Goal: Navigation & Orientation: Understand site structure

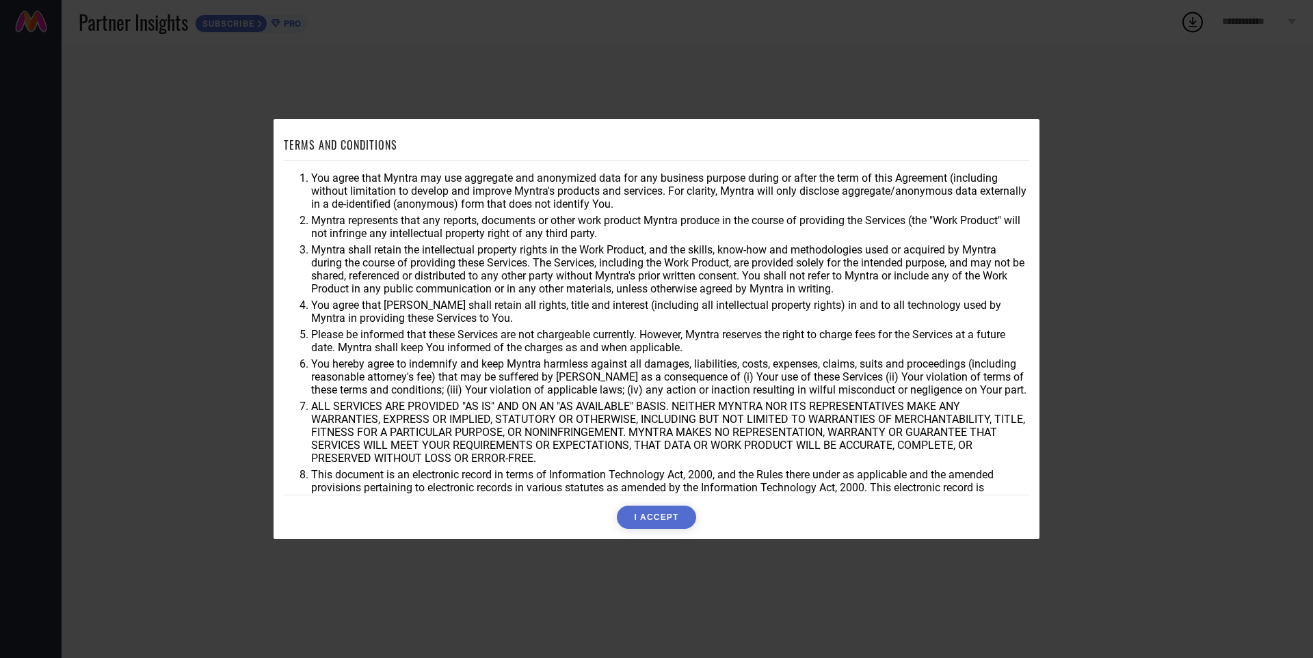
click at [669, 523] on button "I ACCEPT" at bounding box center [656, 517] width 79 height 23
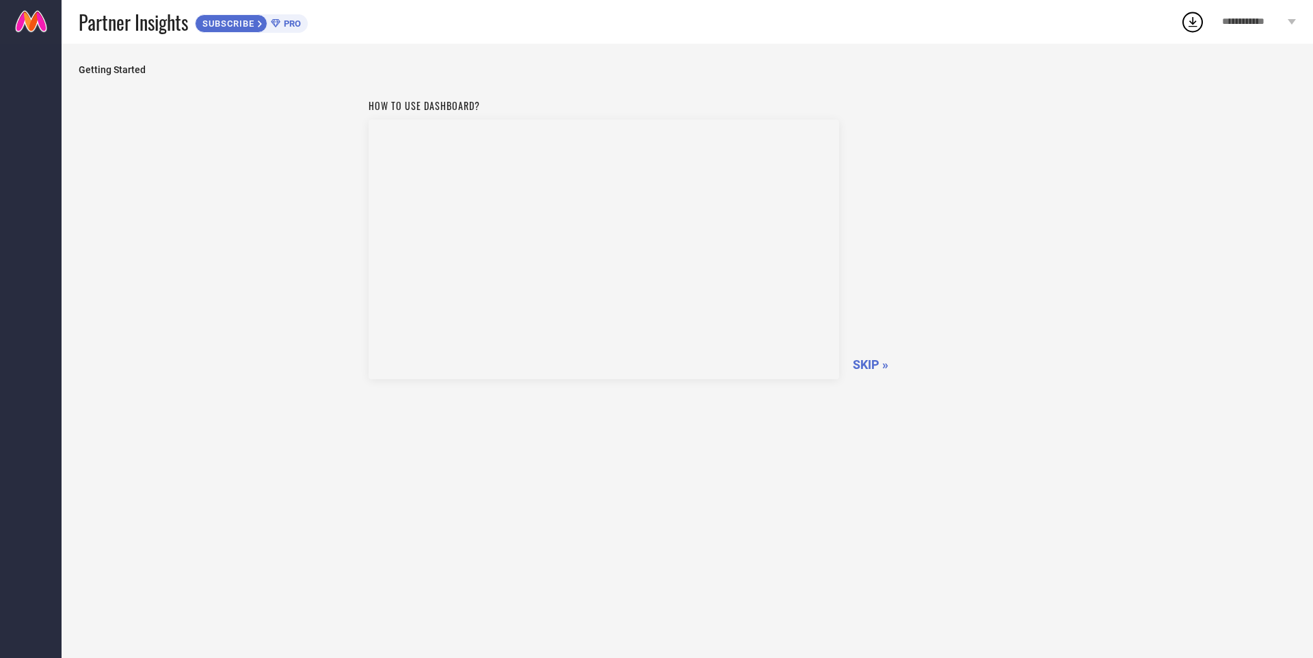
click at [869, 367] on span "SKIP »" at bounding box center [871, 365] width 36 height 14
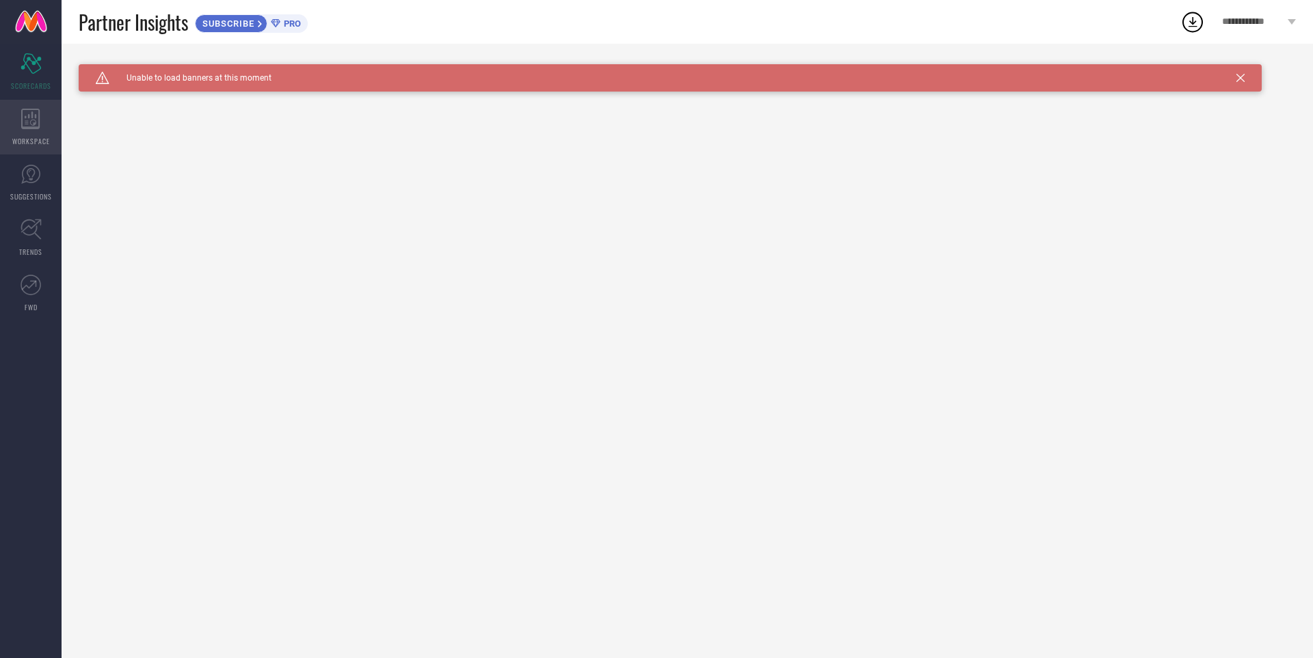
click at [25, 118] on icon at bounding box center [30, 119] width 19 height 21
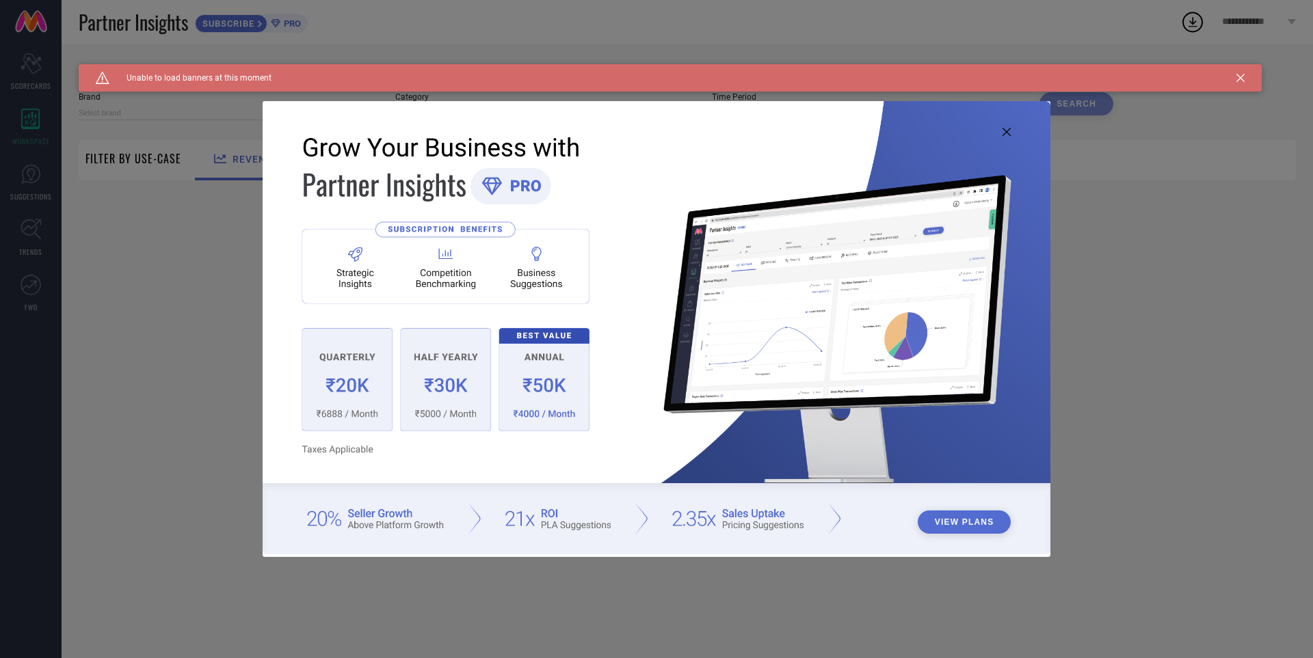
type input "1 STOP FASHION"
type input "All"
click at [1005, 130] on icon at bounding box center [1006, 132] width 8 height 8
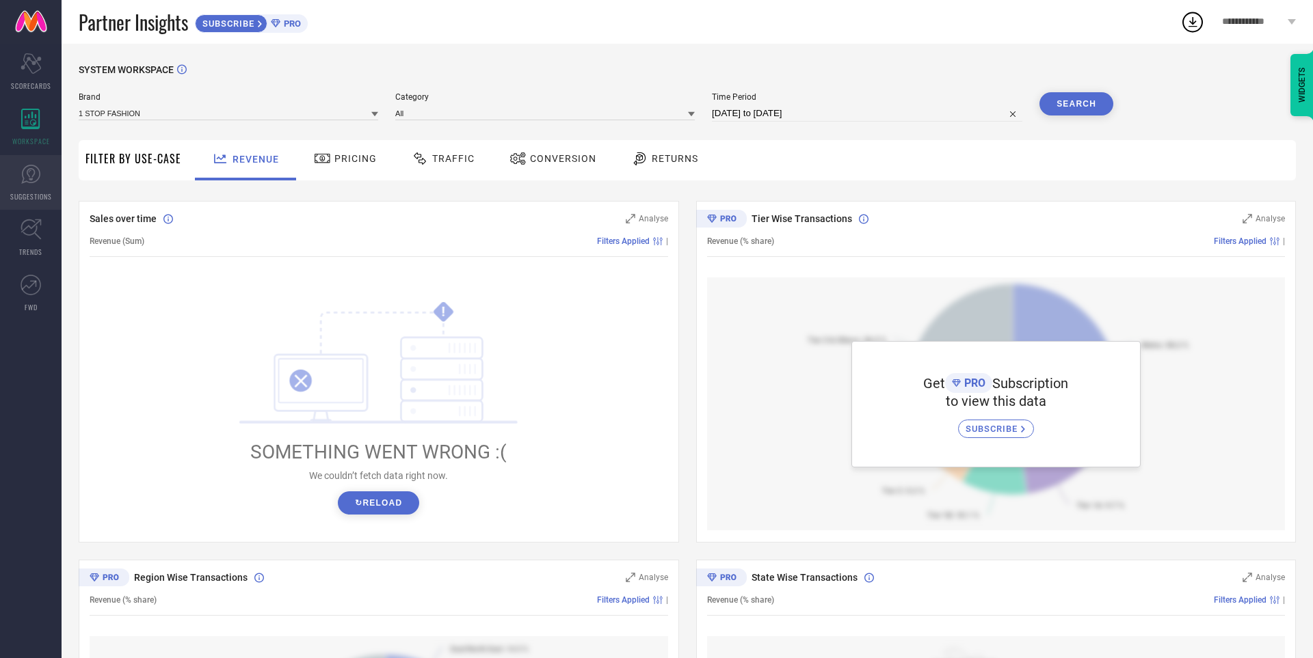
click at [23, 192] on span "SUGGESTIONS" at bounding box center [31, 196] width 42 height 10
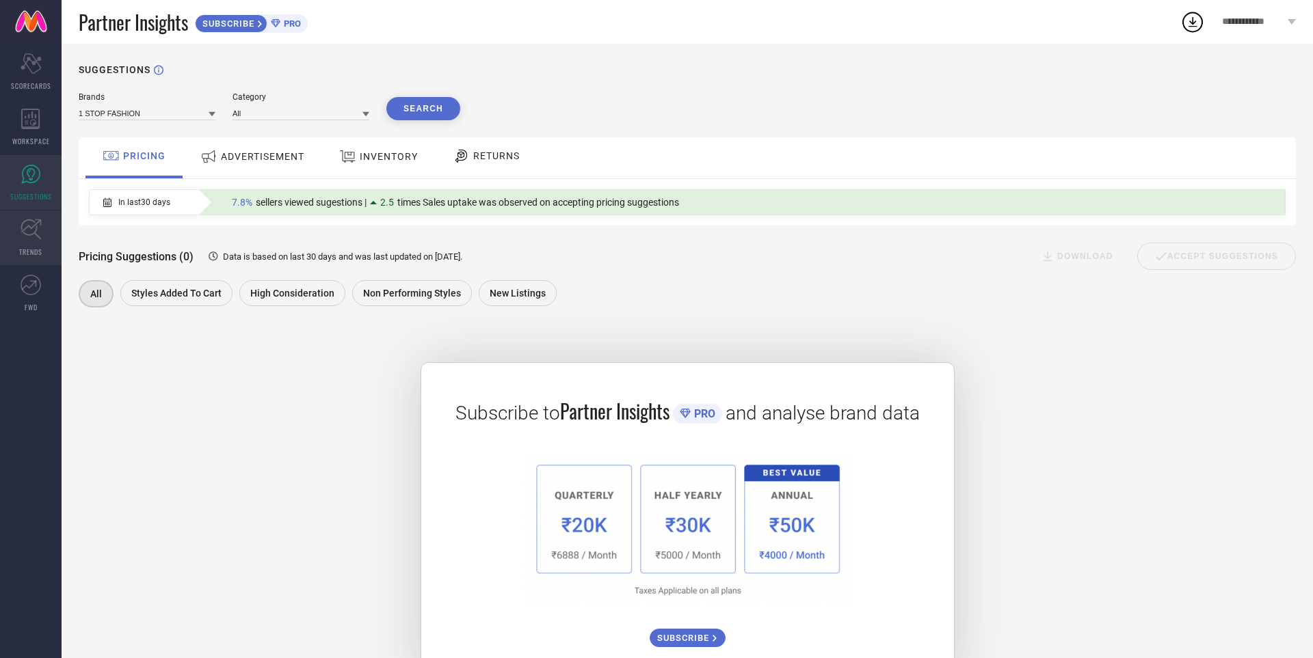
click at [26, 243] on link "TRENDS" at bounding box center [31, 238] width 62 height 55
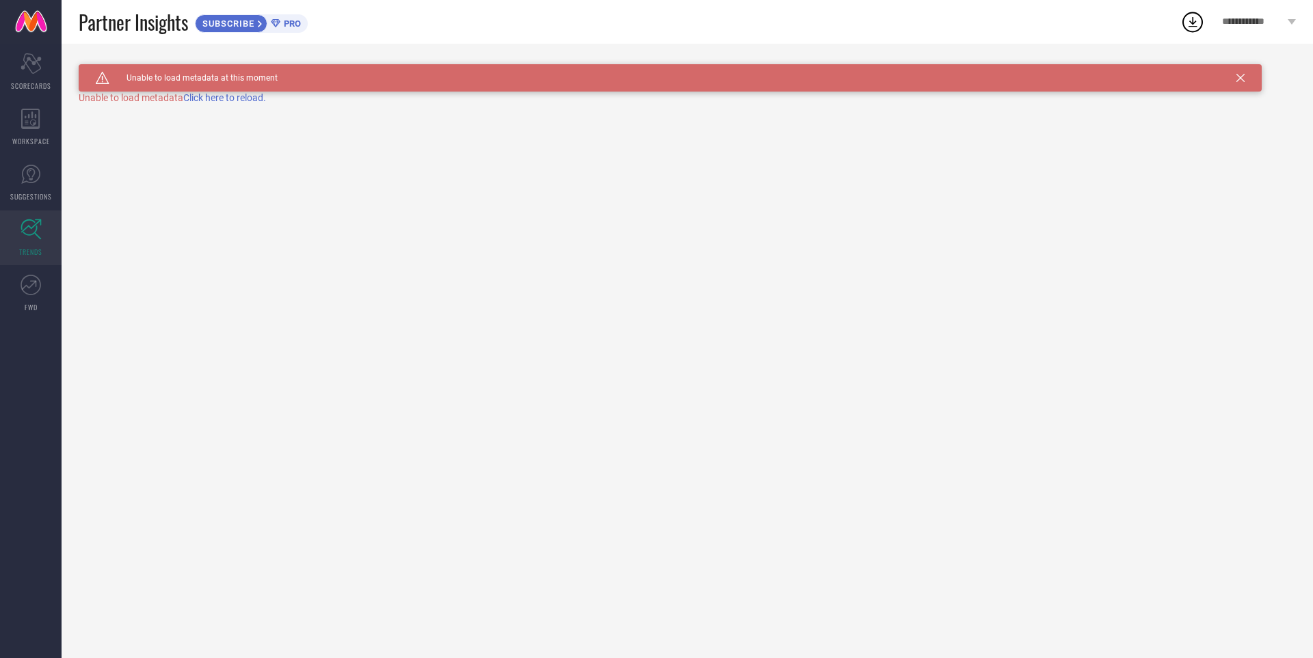
drag, startPoint x: 30, startPoint y: 301, endPoint x: 112, endPoint y: 303, distance: 82.1
click at [31, 302] on link "FWD" at bounding box center [31, 293] width 62 height 55
